Goal: Information Seeking & Learning: Learn about a topic

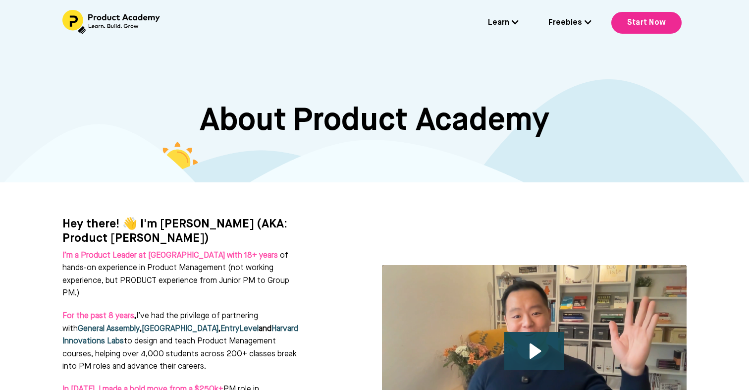
click at [519, 24] on icon at bounding box center [515, 22] width 7 height 8
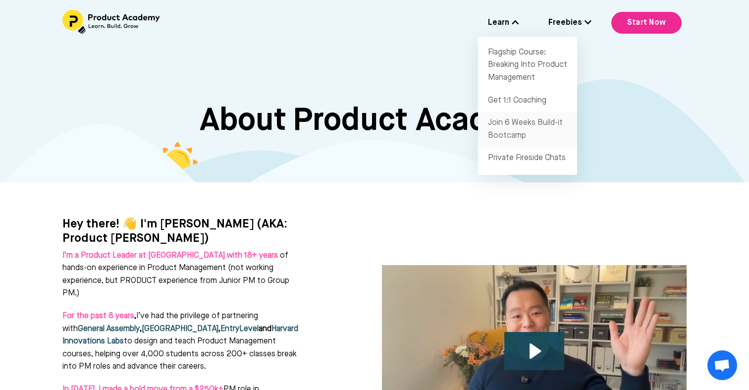
click at [545, 131] on link "Join 6 Weeks Build-it Bootcamp" at bounding box center [527, 129] width 99 height 35
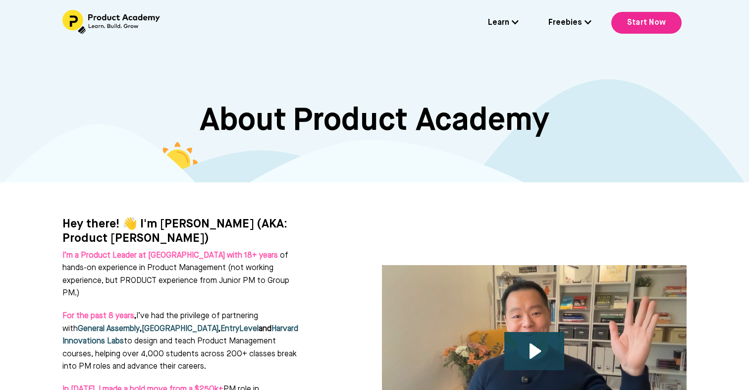
click at [518, 17] on link "Learn" at bounding box center [503, 23] width 31 height 13
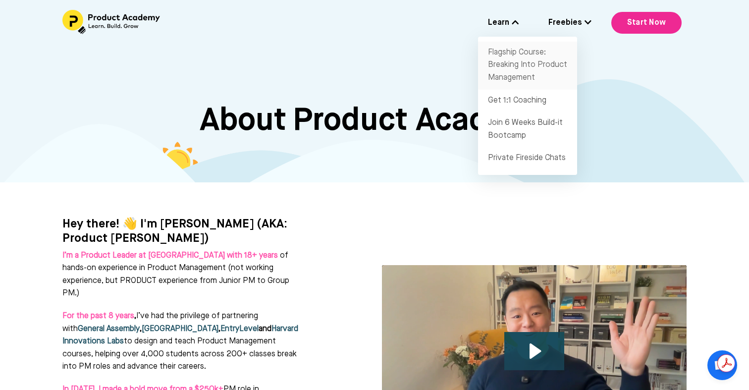
click at [517, 53] on link "Flagship Course: Breaking Into Product Management" at bounding box center [527, 66] width 99 height 48
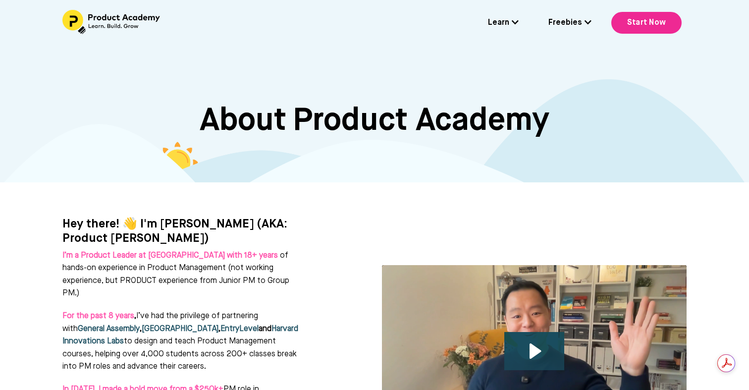
click at [520, 25] on div "Learn Flagship Course: Breaking Into Product Management Get 1:1 Coaching Join 6…" at bounding box center [375, 22] width 664 height 25
click at [500, 22] on link "Learn" at bounding box center [503, 23] width 31 height 13
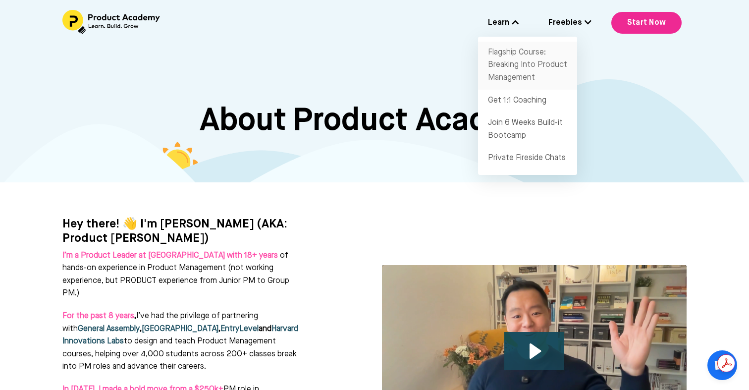
click at [505, 52] on link "Flagship Course: Breaking Into Product Management" at bounding box center [527, 66] width 99 height 48
